Goal: Task Accomplishment & Management: Complete application form

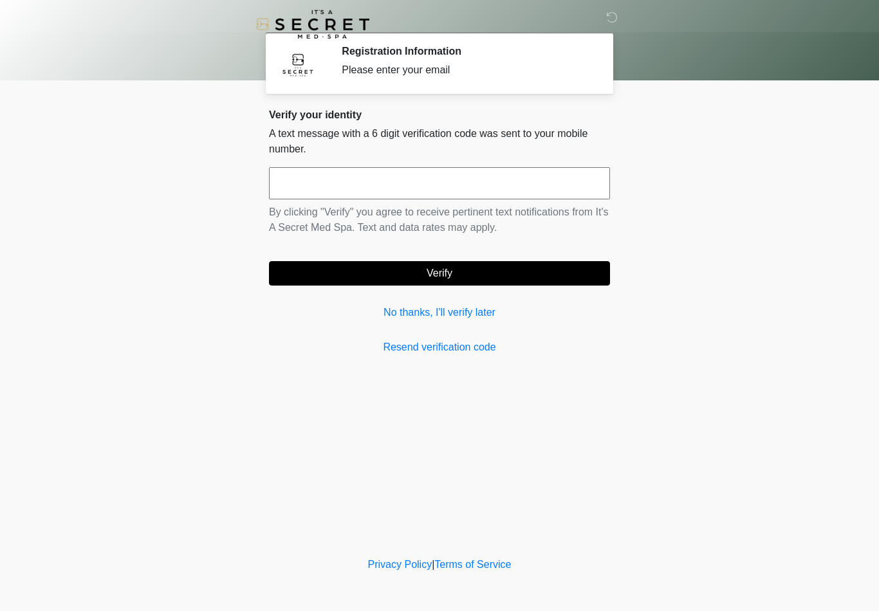
click at [461, 180] on input "text" at bounding box center [439, 183] width 341 height 32
type input "******"
click at [493, 271] on button "Verify" at bounding box center [439, 273] width 341 height 24
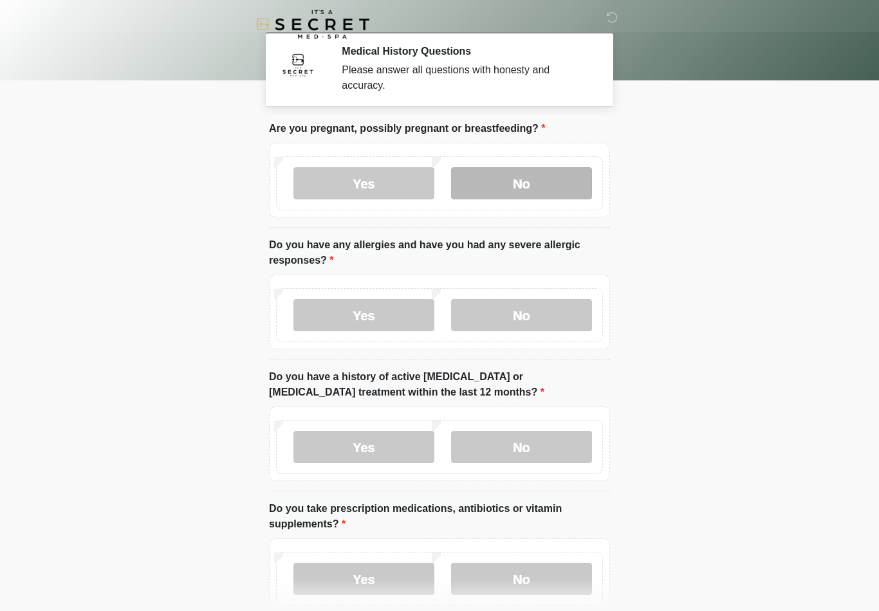
click at [553, 188] on label "No" at bounding box center [521, 183] width 141 height 32
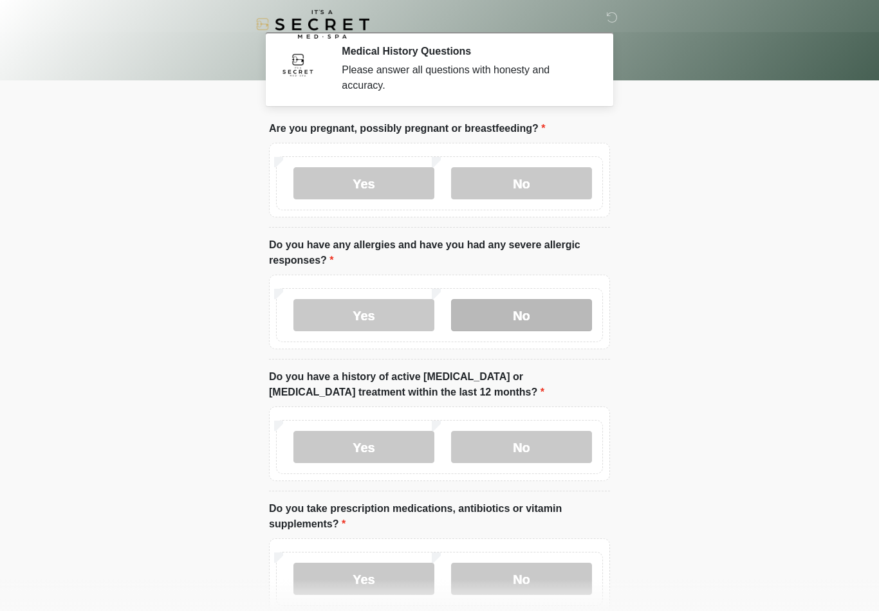
click at [539, 320] on label "No" at bounding box center [521, 315] width 141 height 32
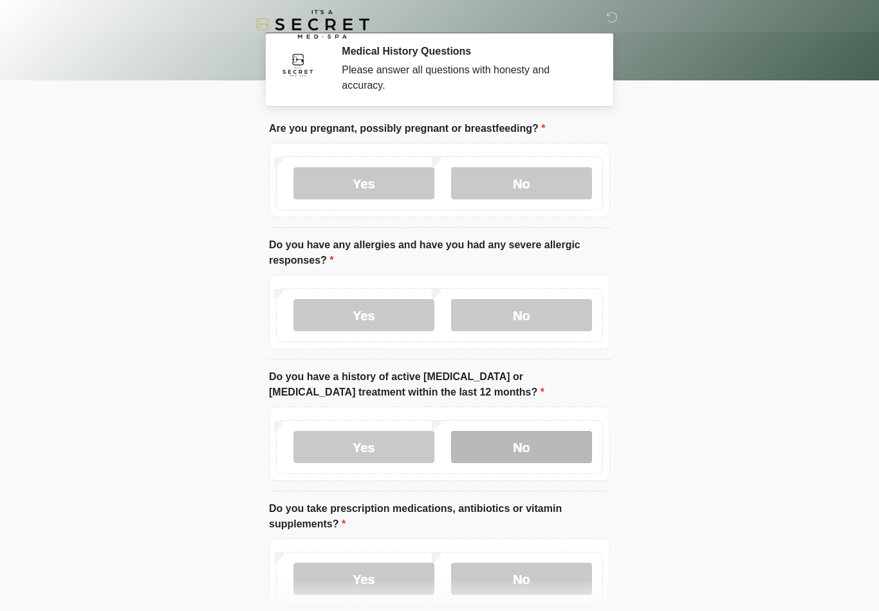
click at [542, 447] on label "No" at bounding box center [521, 447] width 141 height 32
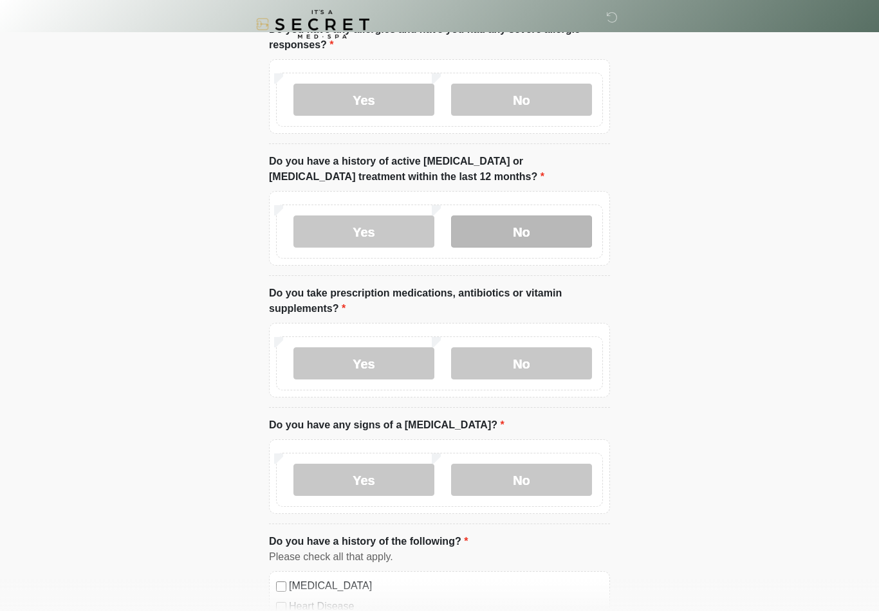
scroll to position [218, 0]
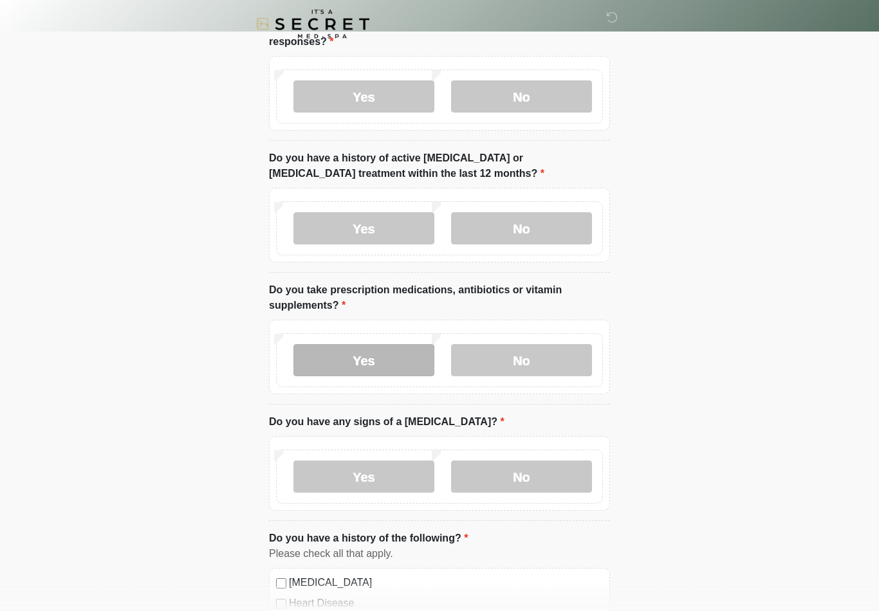
click at [380, 359] on label "Yes" at bounding box center [363, 361] width 141 height 32
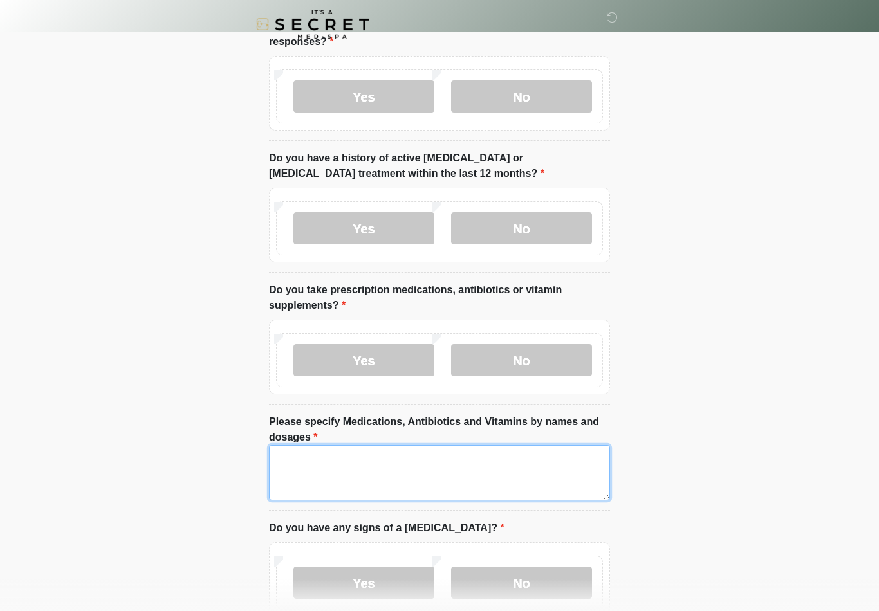
click at [326, 459] on textarea "Please specify Medications, Antibiotics and Vitamins by names and dosages" at bounding box center [439, 472] width 341 height 55
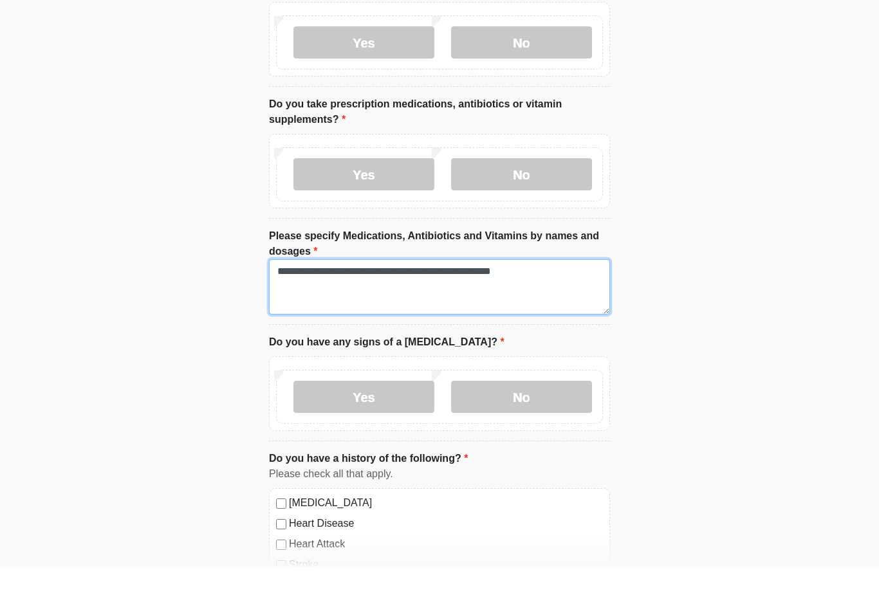
scroll to position [374, 0]
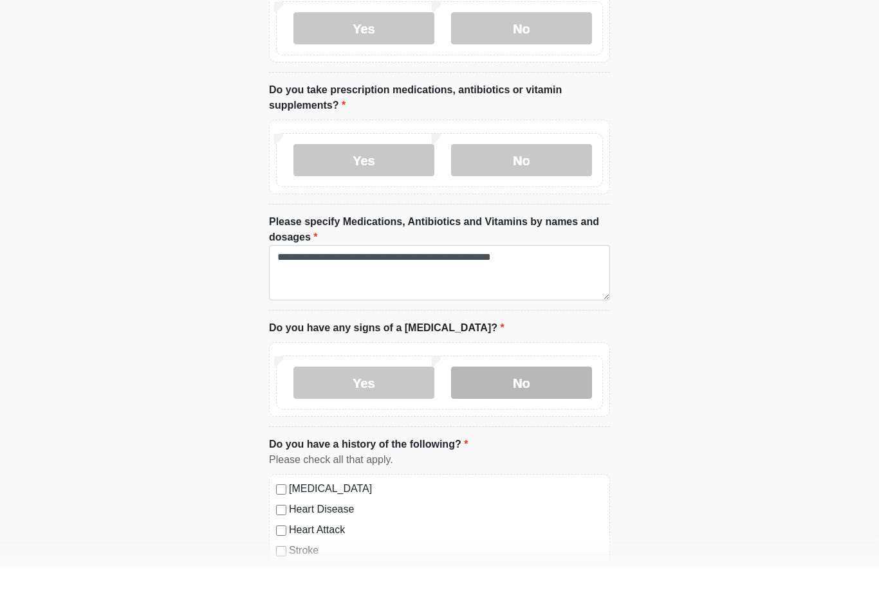
click at [533, 411] on label "No" at bounding box center [521, 427] width 141 height 32
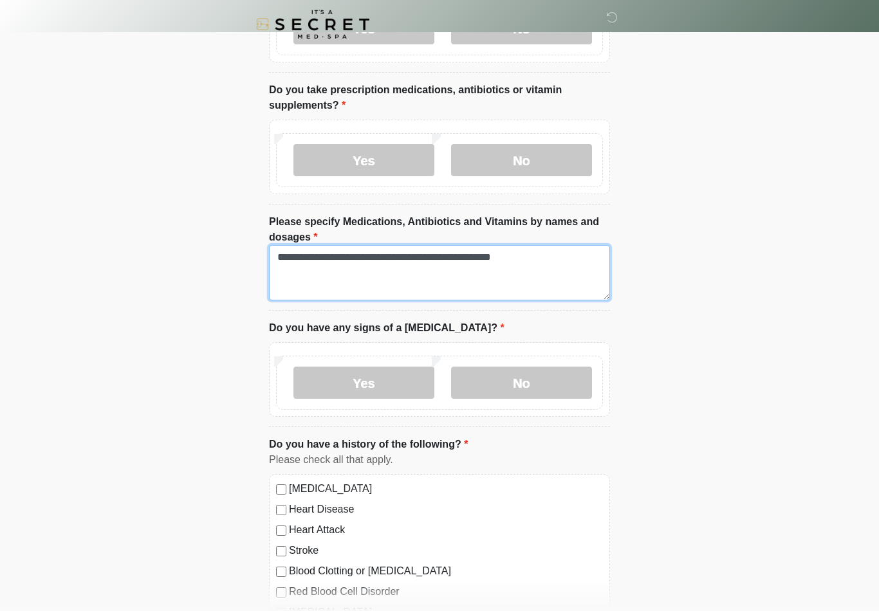
click at [576, 253] on textarea "**********" at bounding box center [439, 272] width 341 height 55
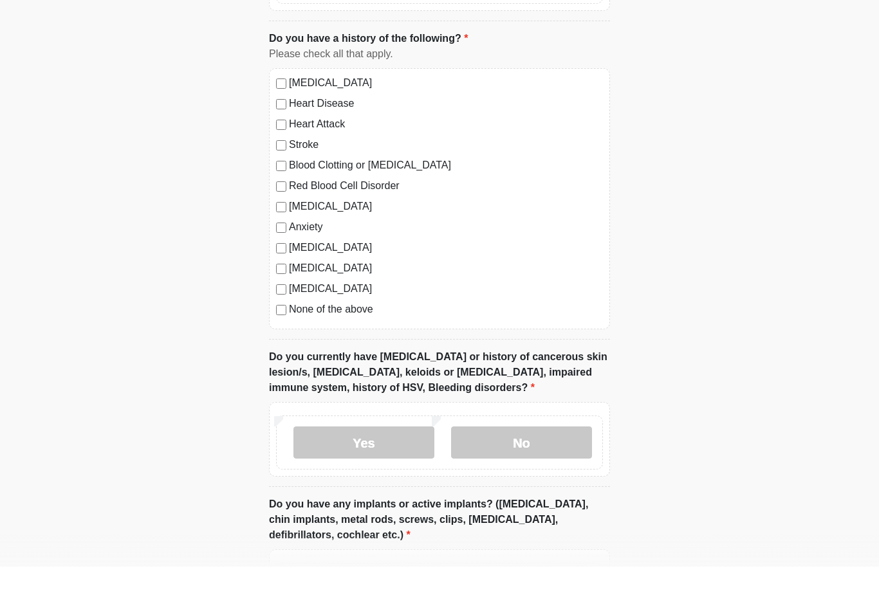
scroll to position [786, 0]
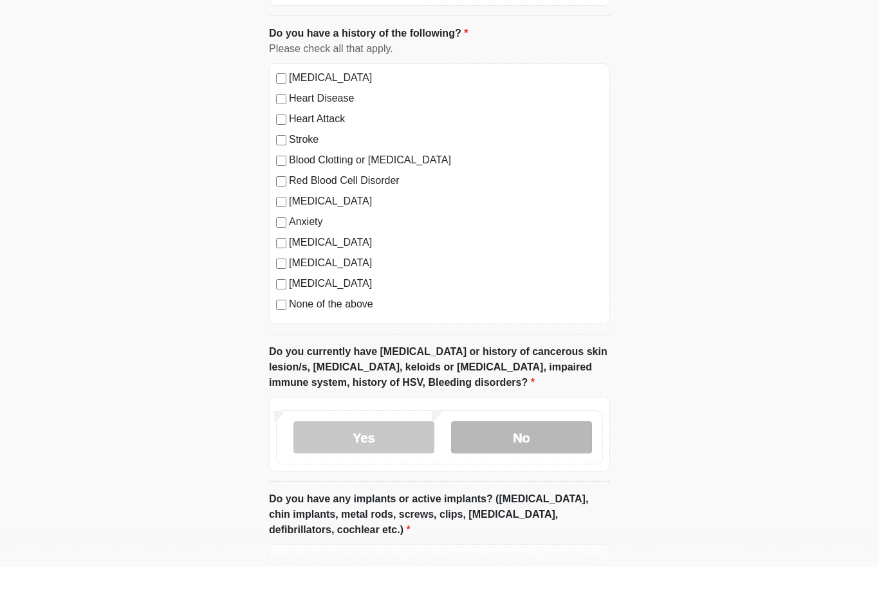
type textarea "**********"
click at [546, 466] on label "No" at bounding box center [521, 482] width 141 height 32
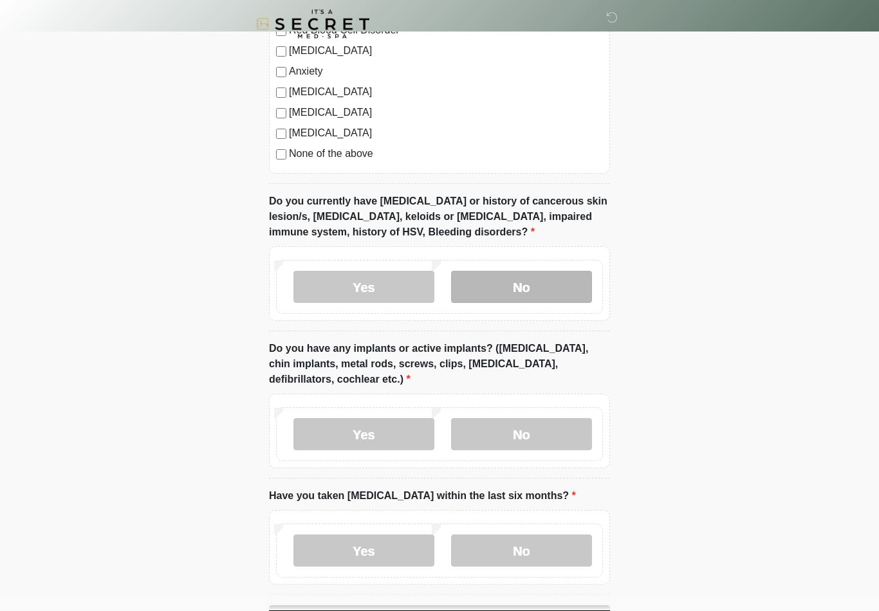
scroll to position [983, 0]
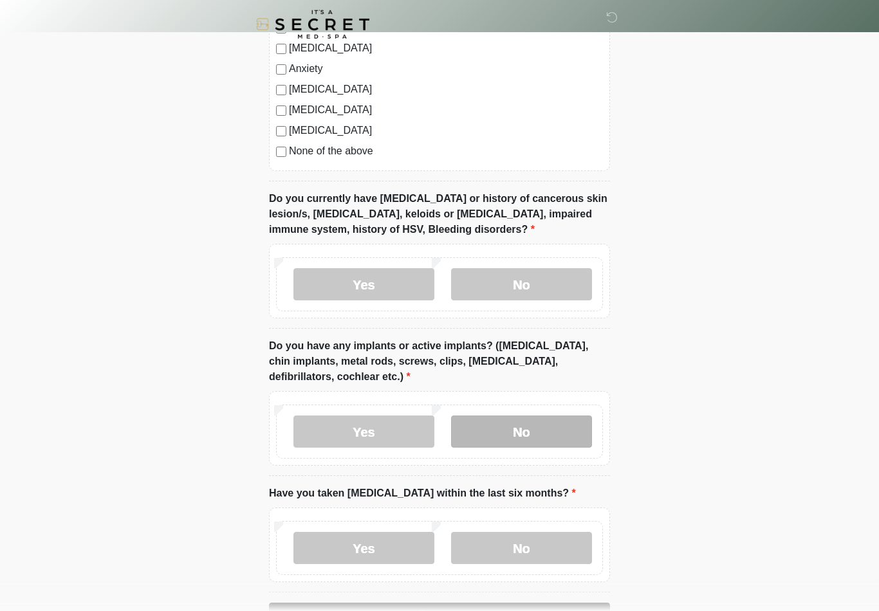
click at [551, 428] on label "No" at bounding box center [521, 432] width 141 height 32
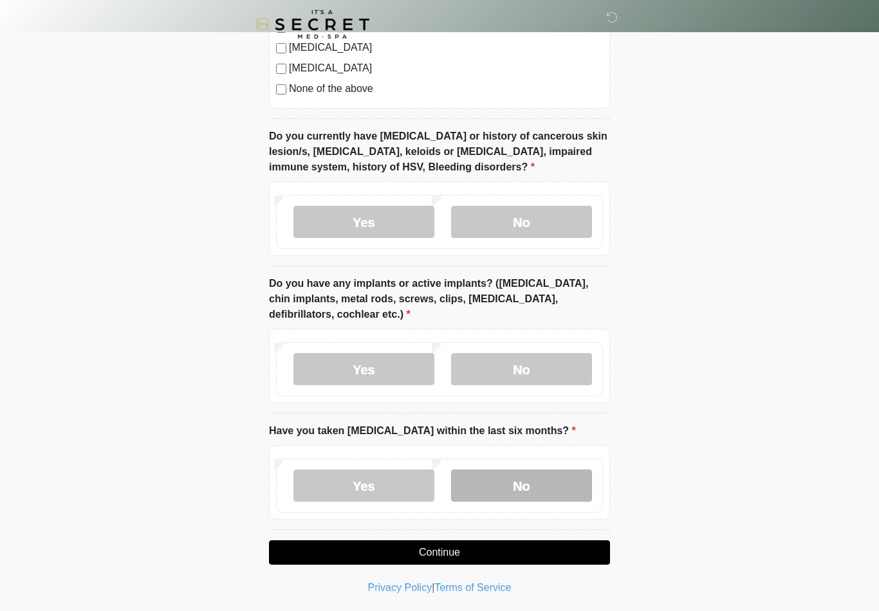
click at [551, 485] on label "No" at bounding box center [521, 486] width 141 height 32
click at [557, 555] on button "Continue" at bounding box center [439, 552] width 341 height 24
click at [520, 558] on button "Continue" at bounding box center [439, 552] width 341 height 24
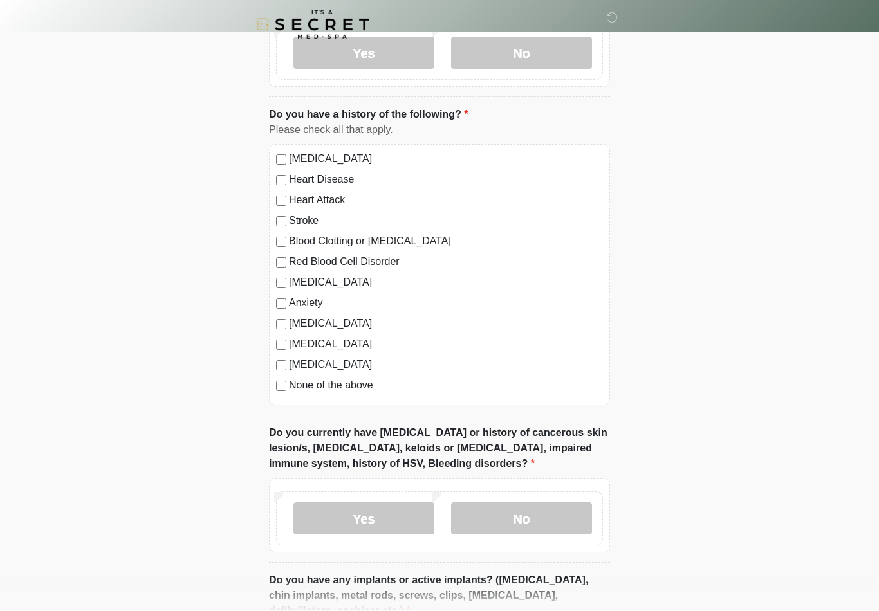
scroll to position [0, 0]
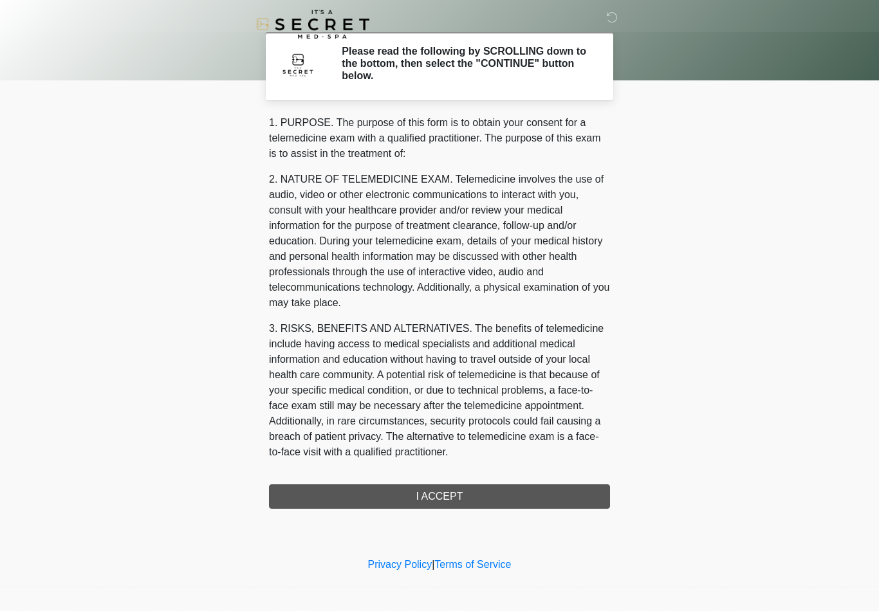
click at [556, 495] on div "1. PURPOSE. The purpose of this form is to obtain your consent for a telemedici…" at bounding box center [439, 312] width 341 height 394
click at [470, 496] on div "1. PURPOSE. The purpose of this form is to obtain your consent for a telemedici…" at bounding box center [439, 312] width 341 height 394
click at [512, 492] on div "1. PURPOSE. The purpose of this form is to obtain your consent for a telemedici…" at bounding box center [439, 312] width 341 height 394
click at [512, 491] on div "1. PURPOSE. The purpose of this form is to obtain your consent for a telemedici…" at bounding box center [439, 312] width 341 height 394
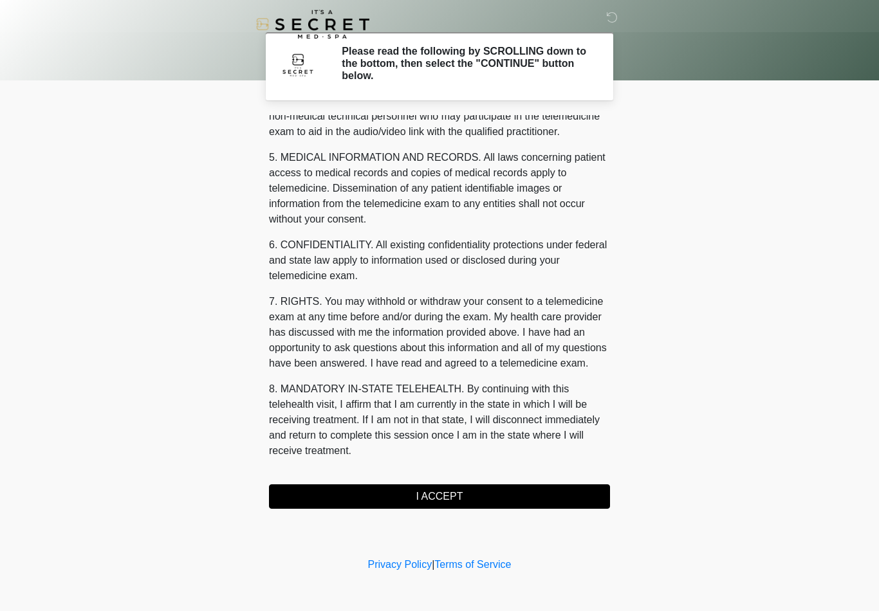
scroll to position [392, 0]
click at [509, 499] on button "I ACCEPT" at bounding box center [439, 496] width 341 height 24
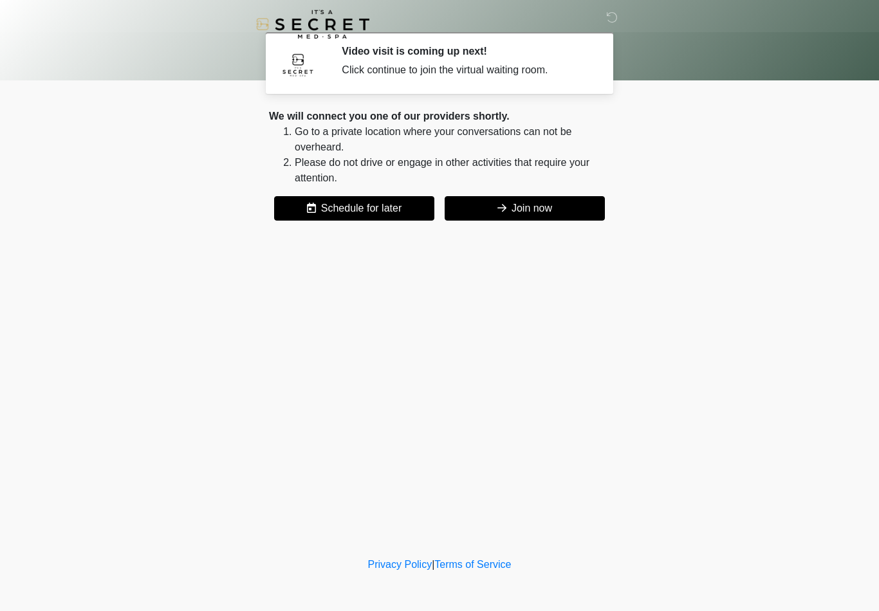
click at [555, 214] on button "Join now" at bounding box center [525, 208] width 160 height 24
